Goal: Information Seeking & Learning: Check status

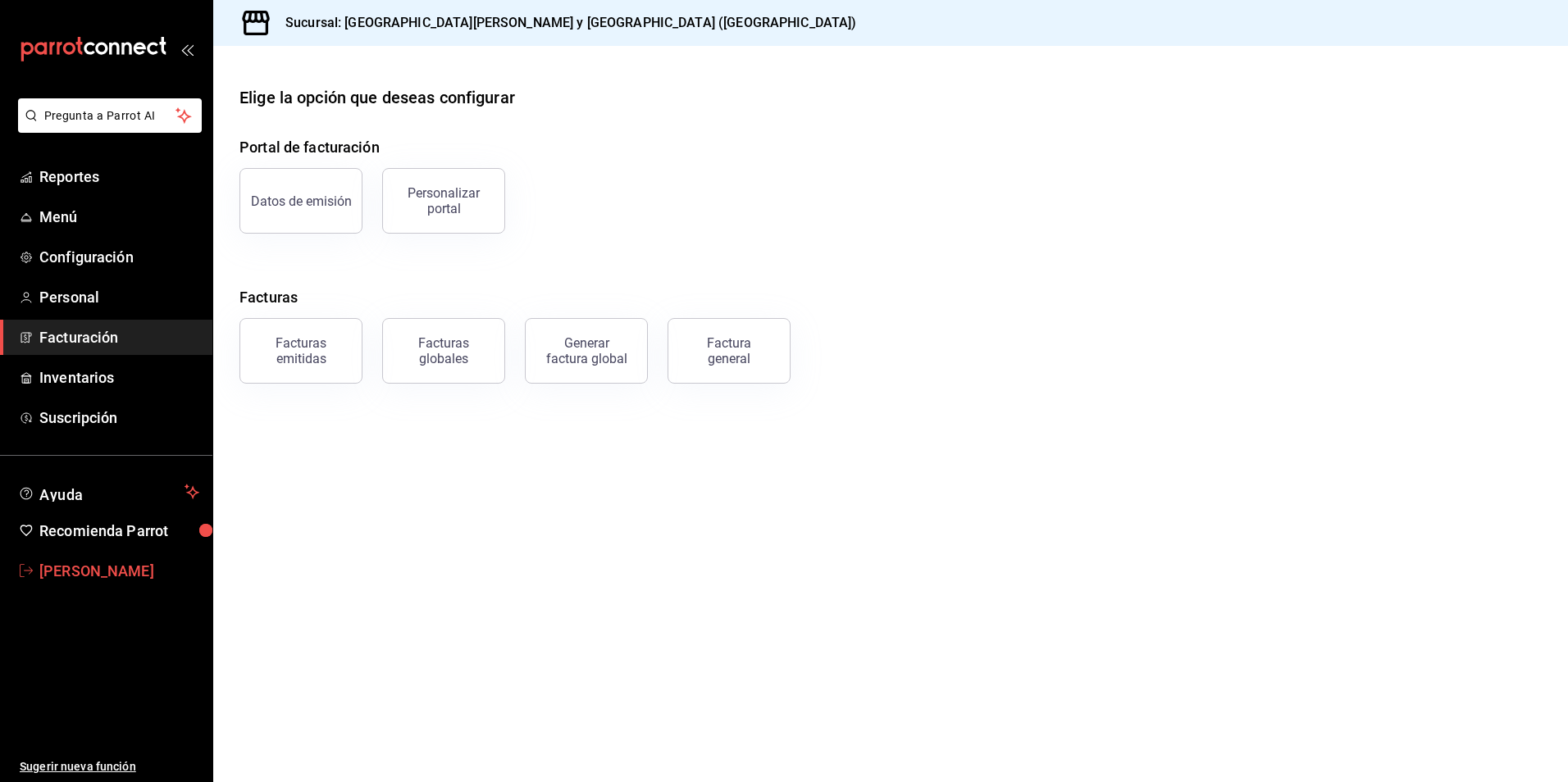
click at [134, 570] on span "[PERSON_NAME]" at bounding box center [119, 571] width 160 height 22
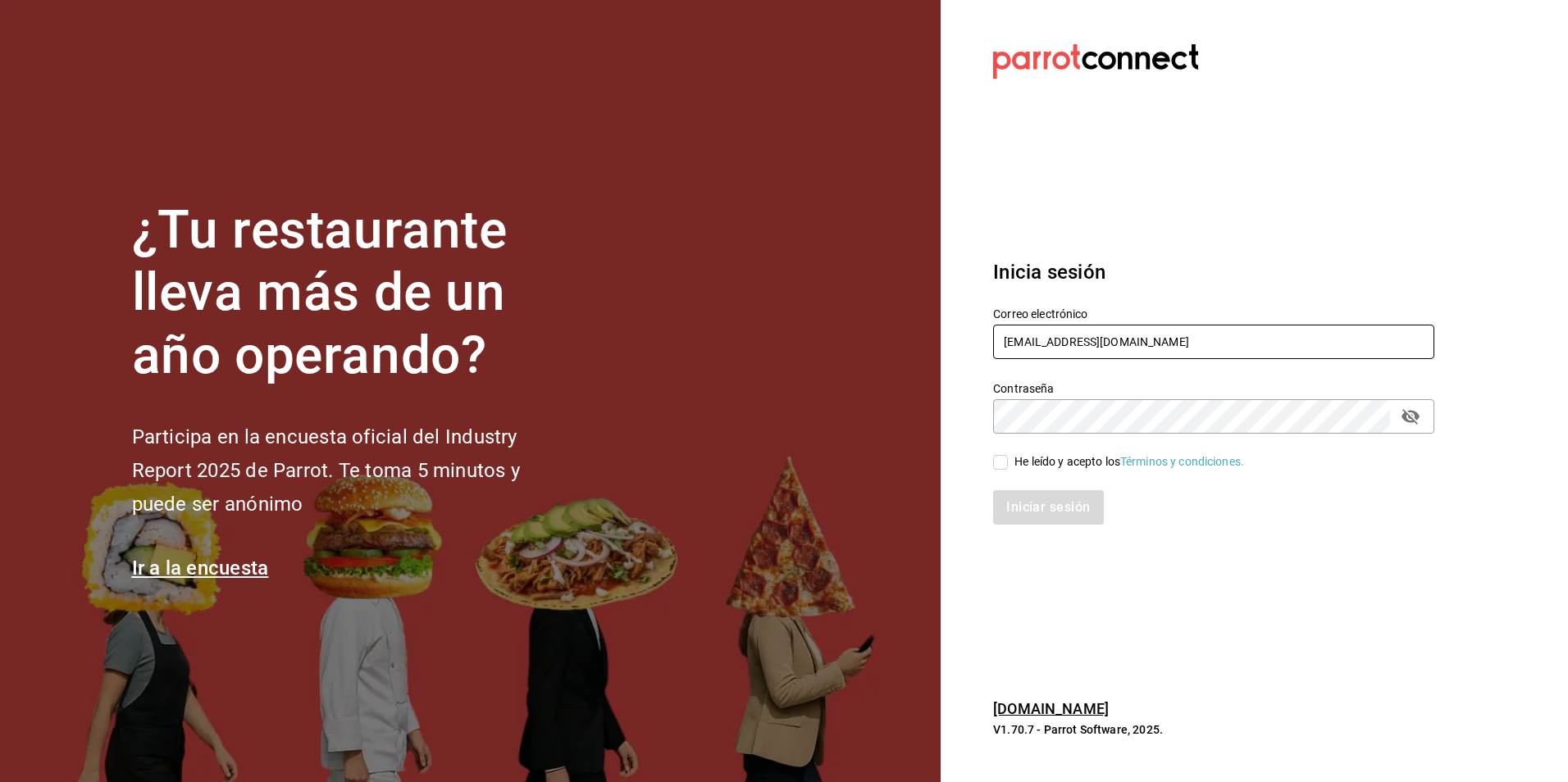
click at [1115, 329] on input "[EMAIL_ADDRESS][DOMAIN_NAME]" at bounding box center [1214, 342] width 441 height 35
type input "[EMAIL_ADDRESS][DOMAIN_NAME]"
click at [1014, 460] on div "He leído y acepto los Términos y condiciones." at bounding box center [1128, 462] width 229 height 17
click at [1008, 460] on input "He leído y acepto los Términos y condiciones." at bounding box center [1000, 462] width 15 height 15
checkbox input "true"
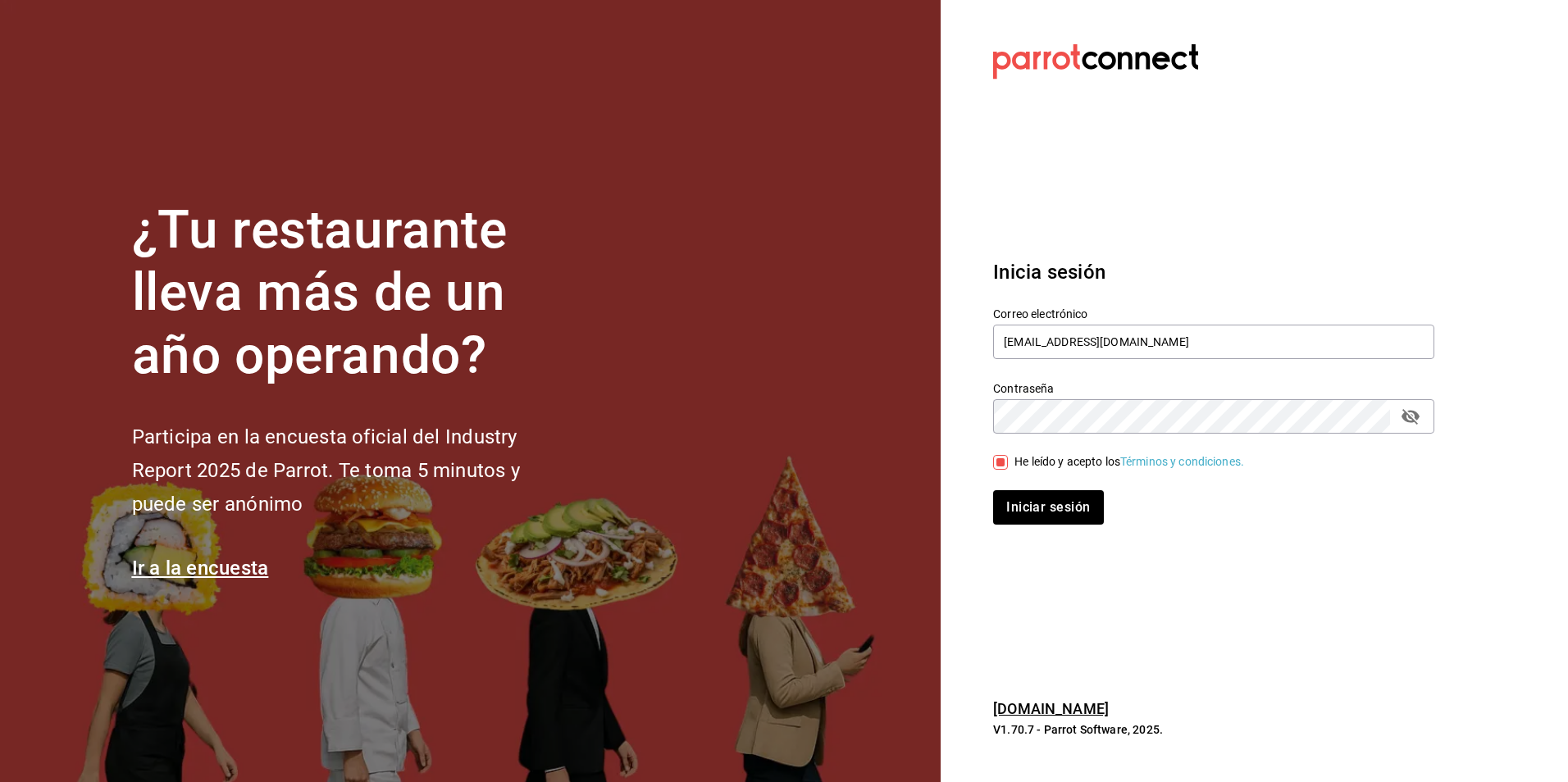
click at [1014, 486] on div "Iniciar sesión" at bounding box center [1203, 498] width 460 height 54
click at [1028, 506] on button "Iniciar sesión" at bounding box center [1049, 507] width 111 height 35
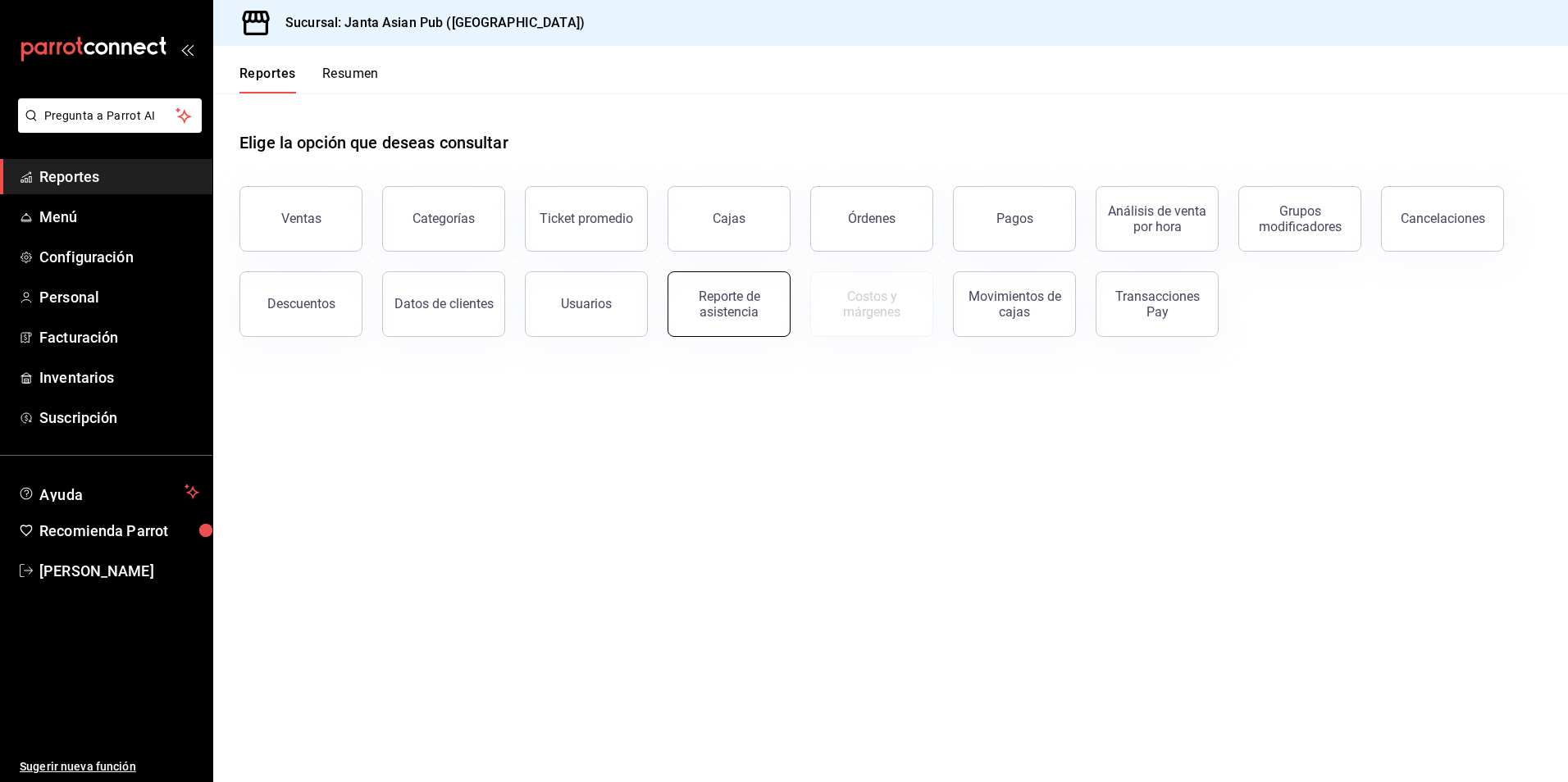
click at [753, 290] on div "Reporte de asistencia" at bounding box center [729, 304] width 102 height 31
